Goal: Task Accomplishment & Management: Manage account settings

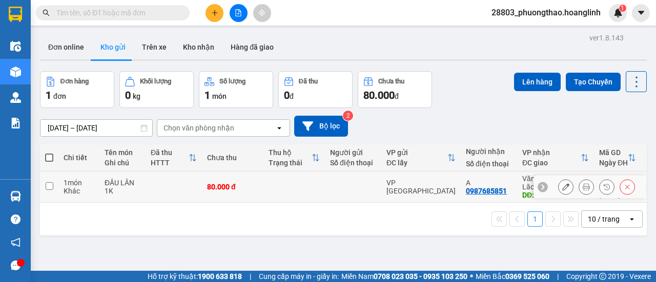
click at [584, 185] on button at bounding box center [586, 187] width 14 height 18
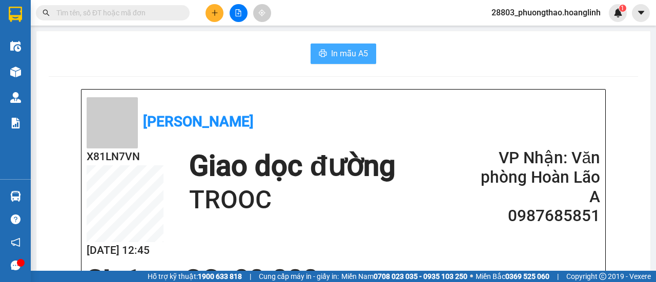
click at [351, 51] on span "In mẫu A5" at bounding box center [349, 53] width 37 height 13
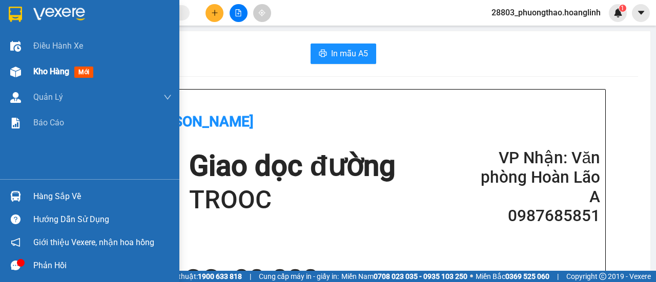
click at [42, 74] on span "Kho hàng" at bounding box center [51, 72] width 36 height 10
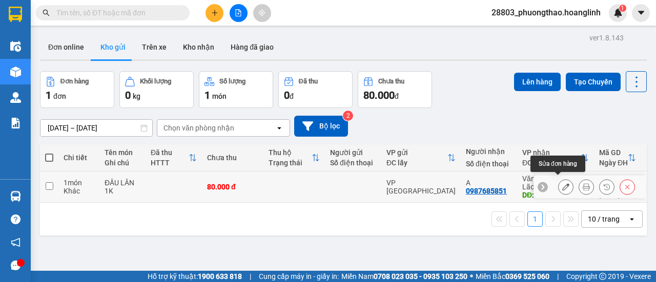
click at [559, 178] on button at bounding box center [566, 187] width 14 height 18
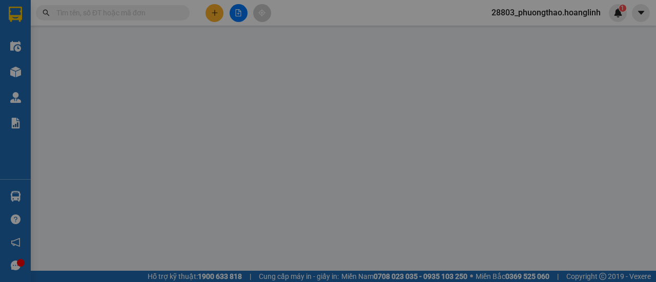
type input "0987685851"
type input "A"
type input "TROOC"
type input "80.000"
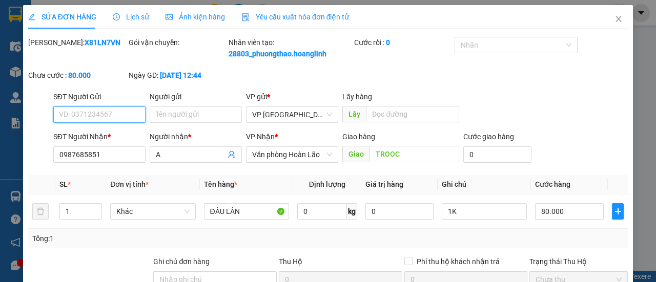
scroll to position [152, 0]
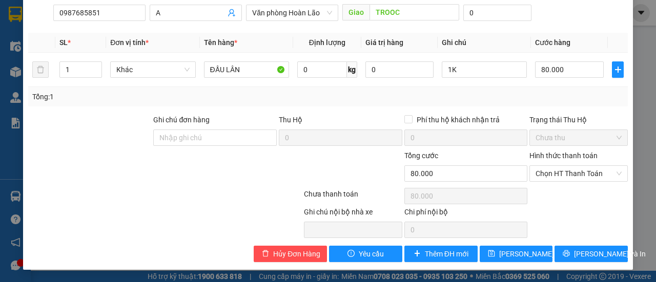
click at [551, 181] on span "Chọn HT Thanh Toán" at bounding box center [579, 173] width 86 height 15
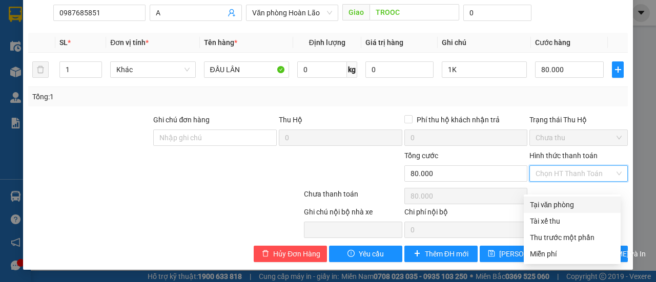
drag, startPoint x: 545, startPoint y: 189, endPoint x: 530, endPoint y: 219, distance: 33.5
click at [545, 199] on div "Tại văn phòng" at bounding box center [572, 204] width 85 height 11
type input "0"
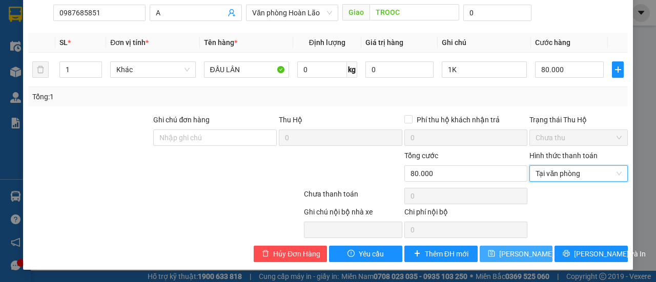
click at [505, 250] on span "[PERSON_NAME] thay đổi" at bounding box center [540, 254] width 82 height 11
